Goal: Task Accomplishment & Management: Complete application form

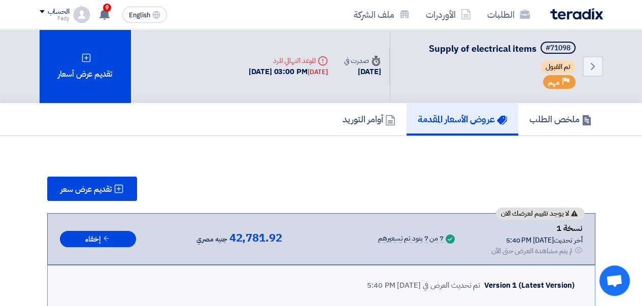
click at [569, 17] on img at bounding box center [576, 14] width 53 height 12
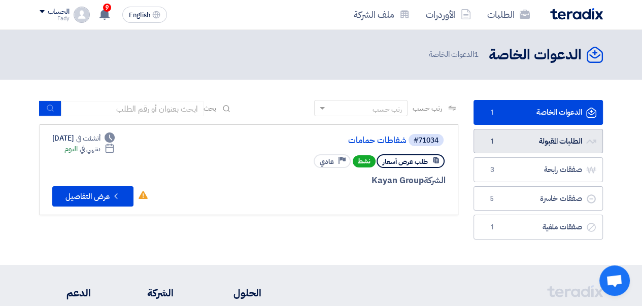
click at [520, 139] on link "الطلبات المقبولة الطلبات المقبولة 1" at bounding box center [537, 141] width 129 height 25
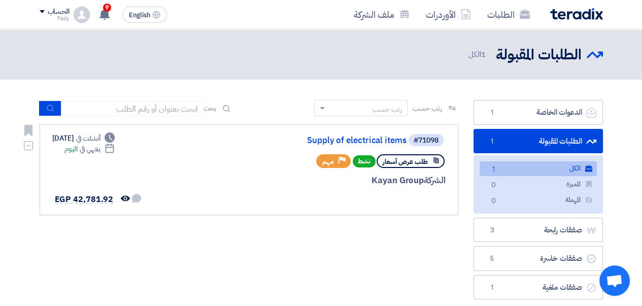
click at [353, 141] on link "Supply of electrical items" at bounding box center [304, 140] width 203 height 9
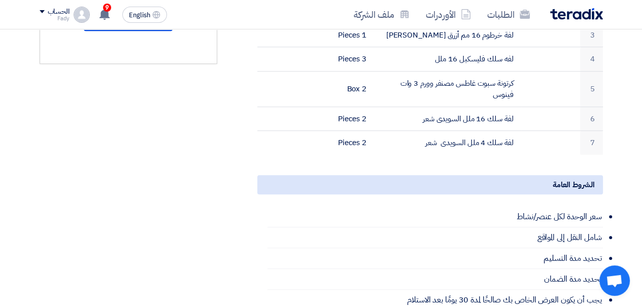
scroll to position [406, 0]
click at [108, 12] on use at bounding box center [104, 14] width 10 height 11
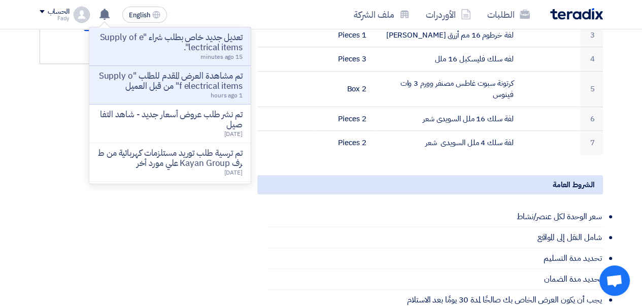
click at [148, 47] on p "تعديل جديد خاص بطلب شراء "Supply of electrical items"." at bounding box center [169, 42] width 145 height 20
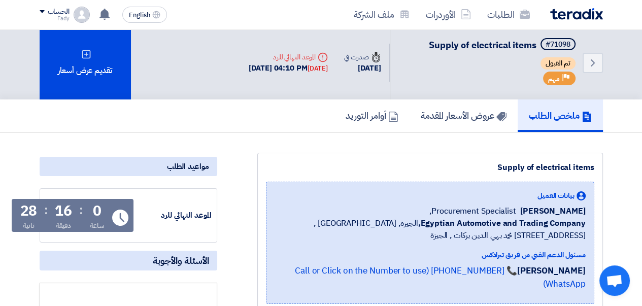
scroll to position [0, 0]
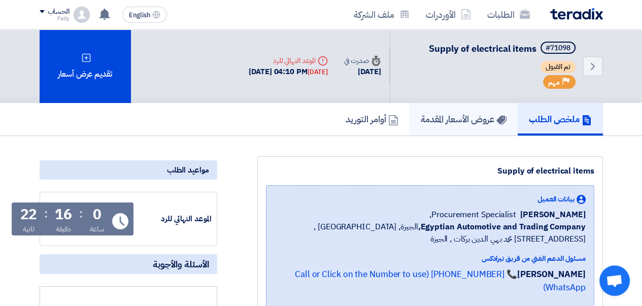
click at [441, 122] on h5 "عروض الأسعار المقدمة" at bounding box center [464, 119] width 86 height 12
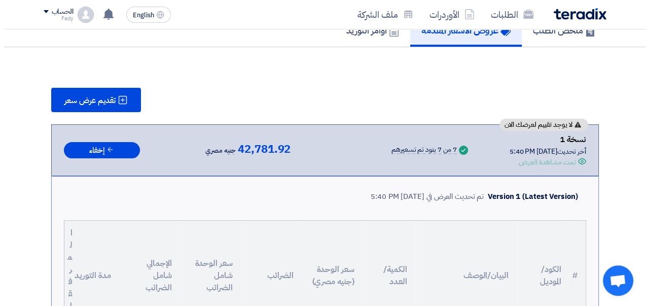
scroll to position [51, 0]
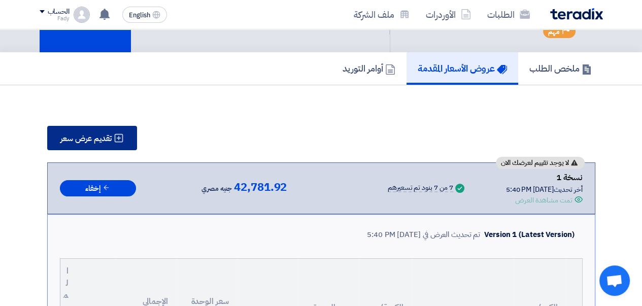
click at [70, 136] on span "تقديم عرض سعر" at bounding box center [85, 138] width 51 height 8
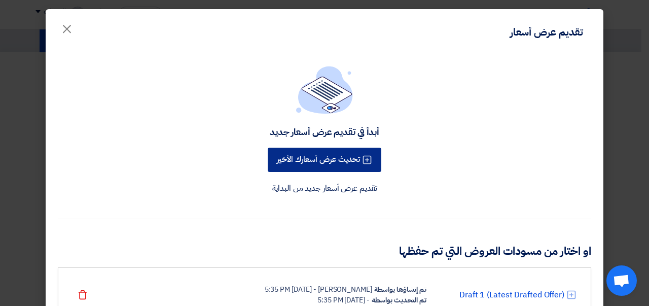
click at [324, 159] on button "تحديث عرض أسعارك الأخير" at bounding box center [325, 160] width 114 height 24
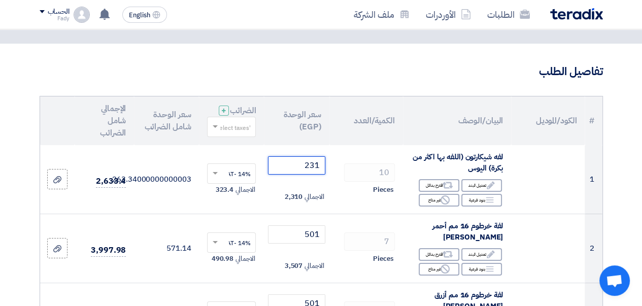
drag, startPoint x: 286, startPoint y: 170, endPoint x: 368, endPoint y: 170, distance: 82.2
click at [370, 168] on tr "1 لفه شيكارتون (اللفه بها اكثر من بكرة) اليوس Edit تعديل البند Alternative اقتر…" at bounding box center [321, 179] width 562 height 69
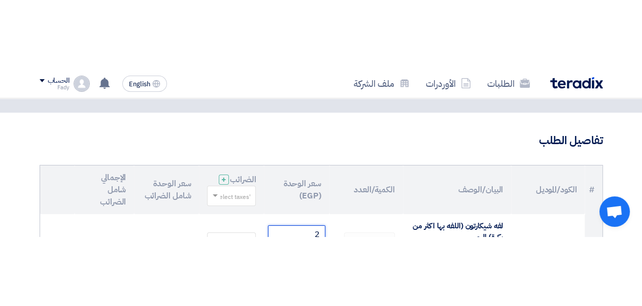
scroll to position [62, 0]
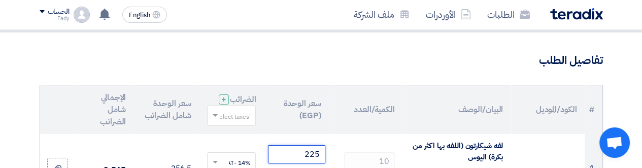
type input "225"
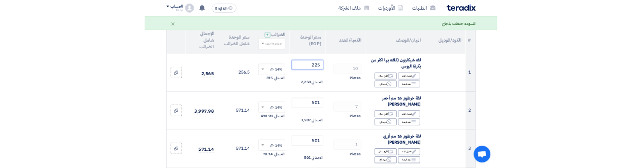
scroll to position [113, 0]
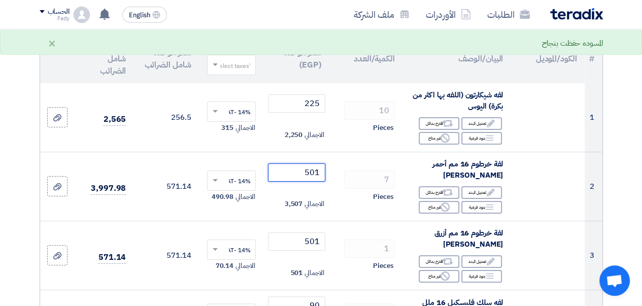
click at [348, 179] on tr "2 لفة خرطوم 16 مم أحمر [PERSON_NAME] Edit تعديل البند Alternative اقترح بدائل B…" at bounding box center [321, 186] width 562 height 69
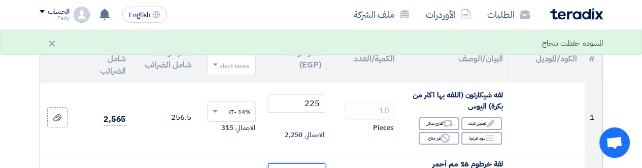
scroll to position [131, 0]
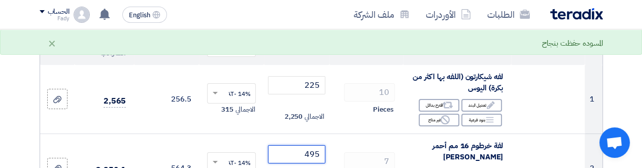
type input "495"
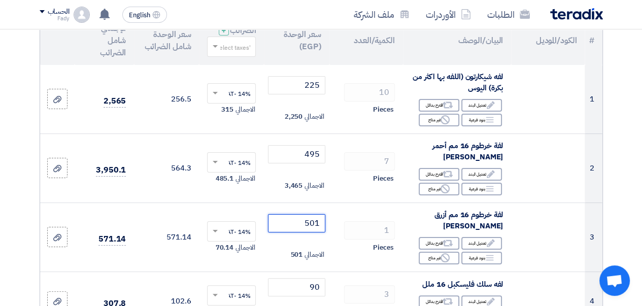
drag, startPoint x: 279, startPoint y: 235, endPoint x: 333, endPoint y: 229, distance: 54.6
click at [333, 229] on tr "3 لفة خرطوم 16 مم أزرق [PERSON_NAME] Edit تعديل البند Alternative اقترح بدائل B…" at bounding box center [321, 236] width 562 height 69
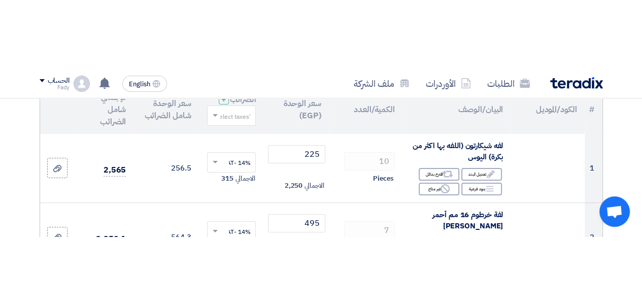
scroll to position [200, 0]
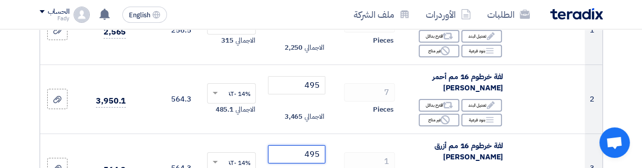
type input "495"
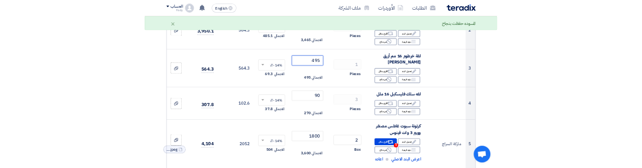
scroll to position [251, 0]
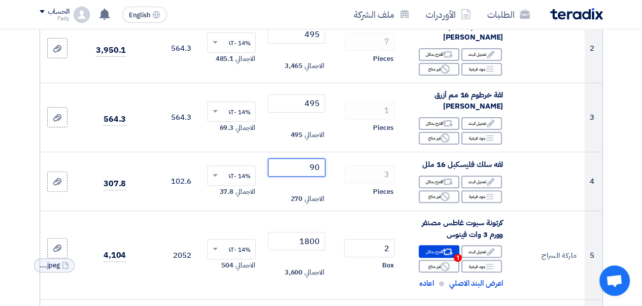
click at [345, 174] on tr "4 لفه سلك فليسكبل 16 ملل Edit تعديل البند Alternative اقترح بدائل Breakdown Rej…" at bounding box center [321, 181] width 562 height 59
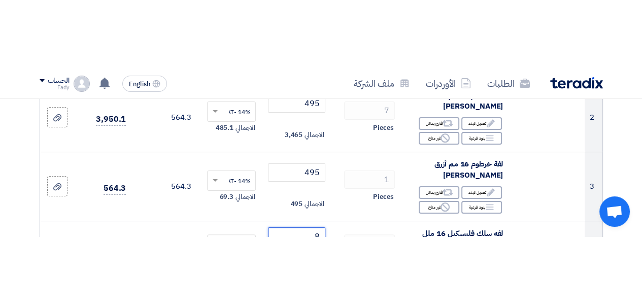
scroll to position [264, 0]
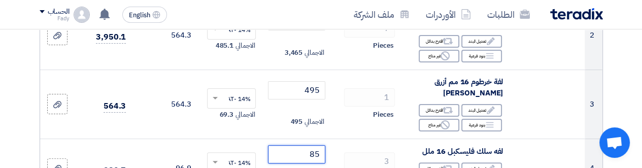
type input "85"
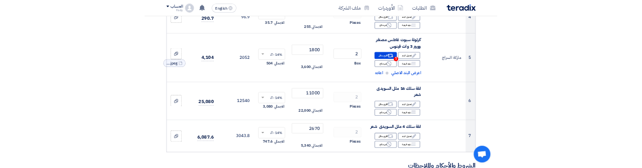
scroll to position [416, 0]
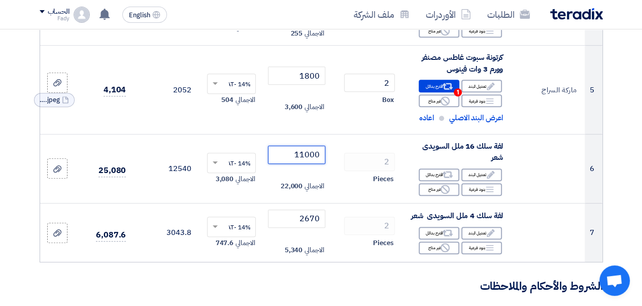
drag, startPoint x: 280, startPoint y: 163, endPoint x: 416, endPoint y: 158, distance: 136.1
click at [416, 158] on tr "6 لفة سلك 16 ملل السويدى شعر Edit تعديل البند Alternative اقترح بدائل Breakdown…" at bounding box center [321, 168] width 562 height 69
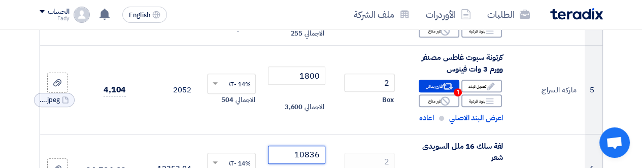
type input "10836"
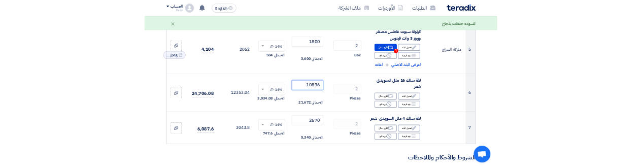
scroll to position [467, 0]
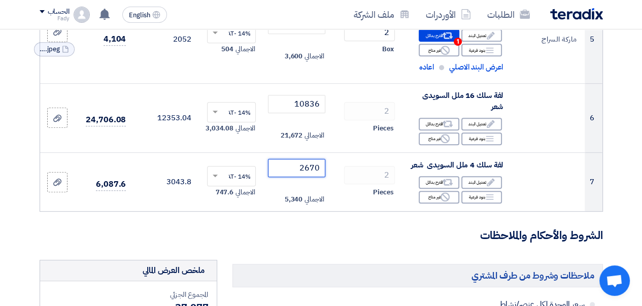
drag, startPoint x: 287, startPoint y: 180, endPoint x: 361, endPoint y: 170, distance: 74.6
click at [351, 171] on tr "7 لفة سلك 4 ملل السويدى شعر Edit تعديل البند Alternative اقترح بدائل Breakdown …" at bounding box center [321, 181] width 562 height 59
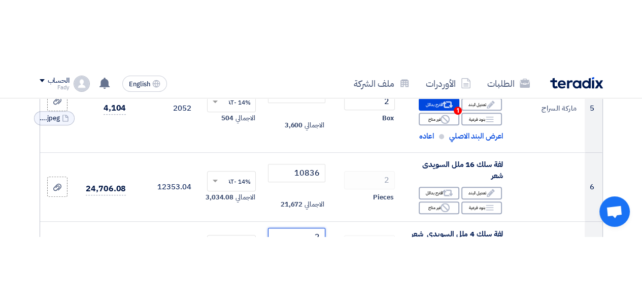
scroll to position [485, 0]
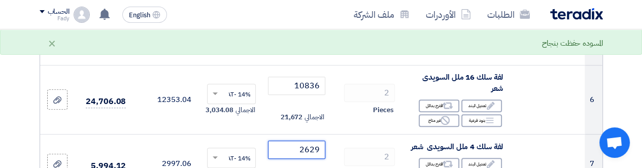
type input "2629"
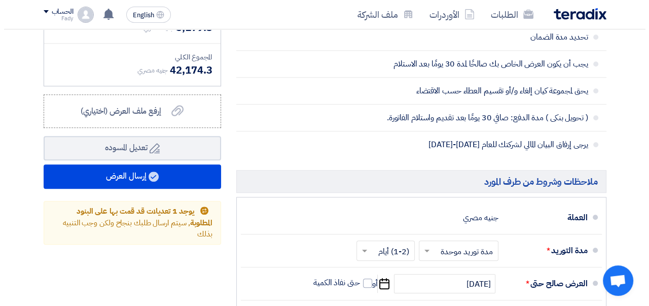
scroll to position [840, 0]
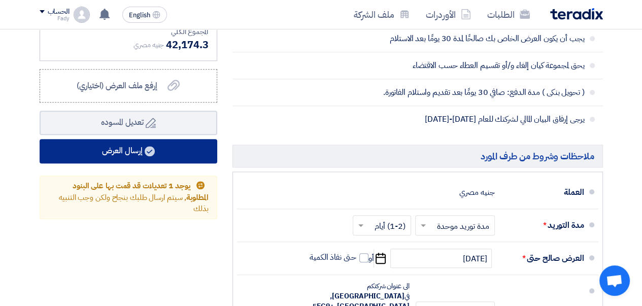
click at [123, 163] on button "إرسال العرض" at bounding box center [129, 151] width 178 height 24
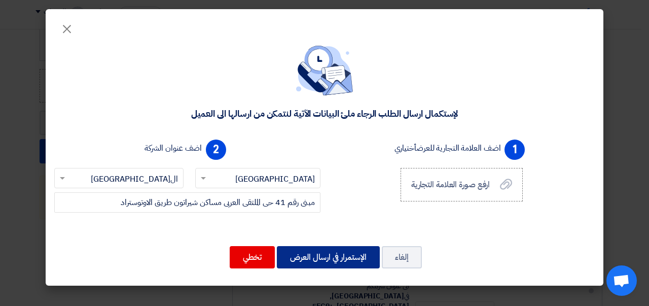
click at [317, 249] on button "الإستمرار في ارسال العرض" at bounding box center [328, 257] width 103 height 22
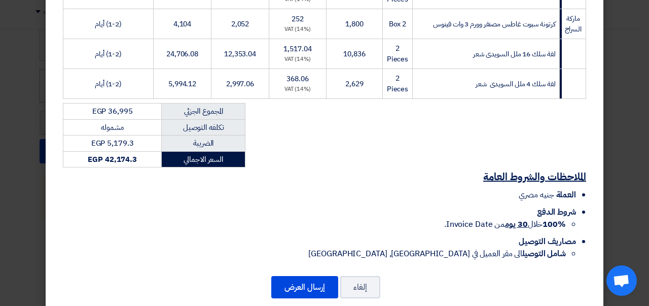
scroll to position [320, 0]
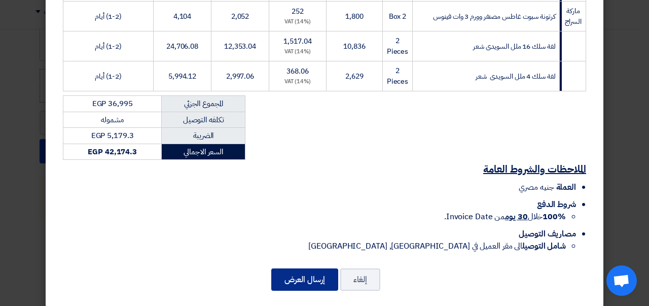
click at [304, 268] on button "إرسال العرض" at bounding box center [304, 279] width 67 height 22
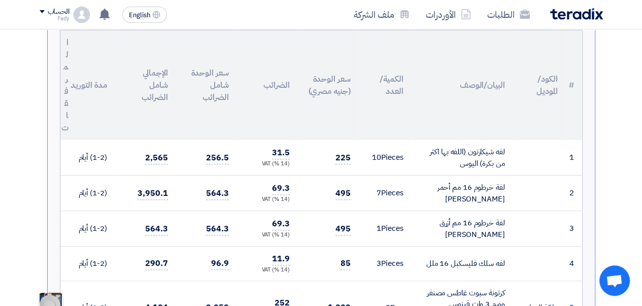
scroll to position [0, 0]
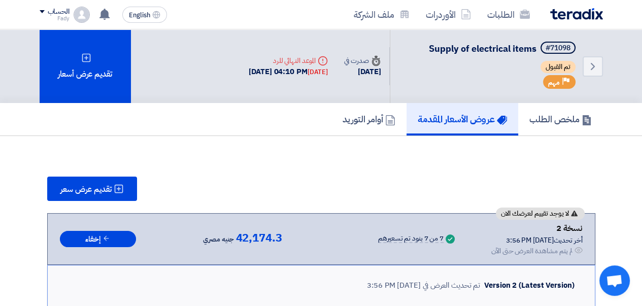
click at [569, 18] on img at bounding box center [576, 14] width 53 height 12
